Goal: Information Seeking & Learning: Learn about a topic

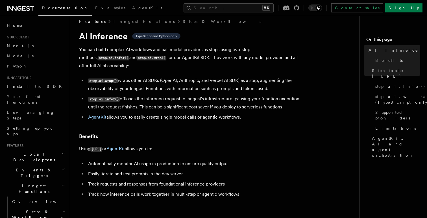
scroll to position [11, 0]
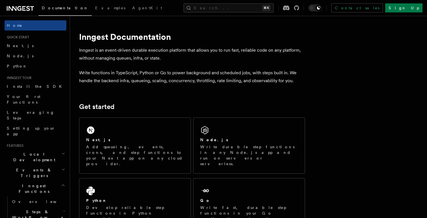
scroll to position [30, 0]
